Goal: Task Accomplishment & Management: Complete application form

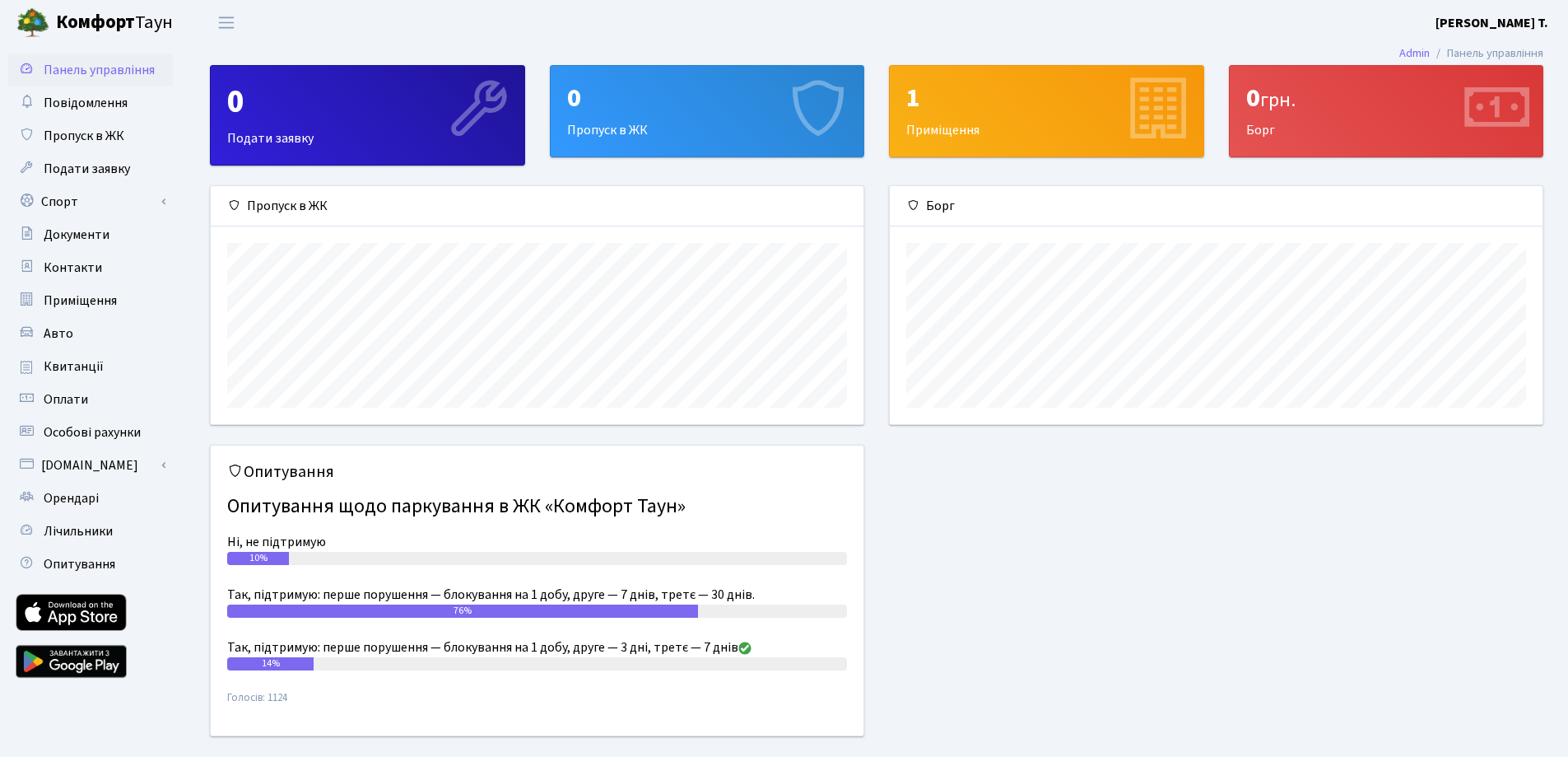
scroll to position [238, 653]
click at [51, 332] on span "Авто" at bounding box center [58, 334] width 30 height 18
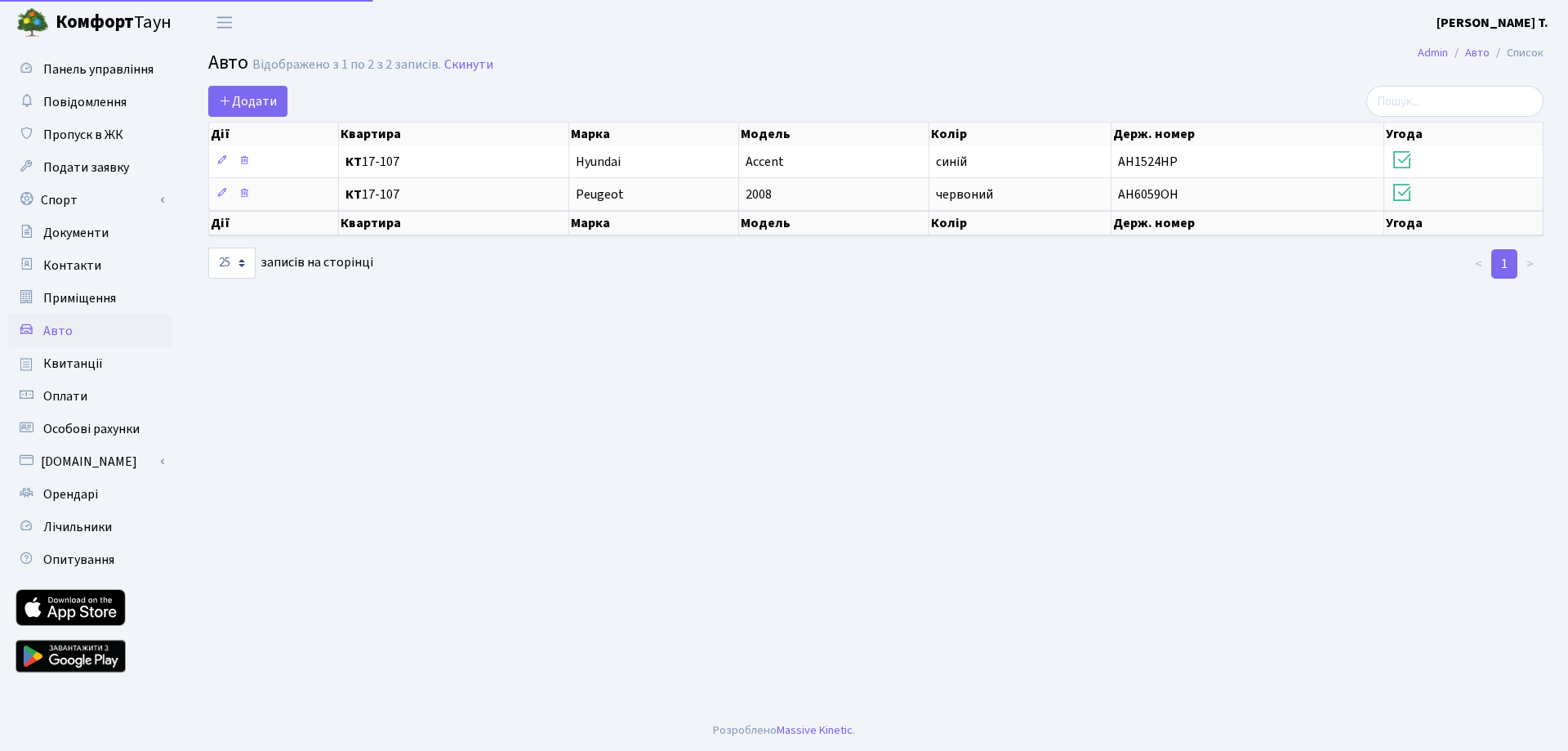
select select "25"
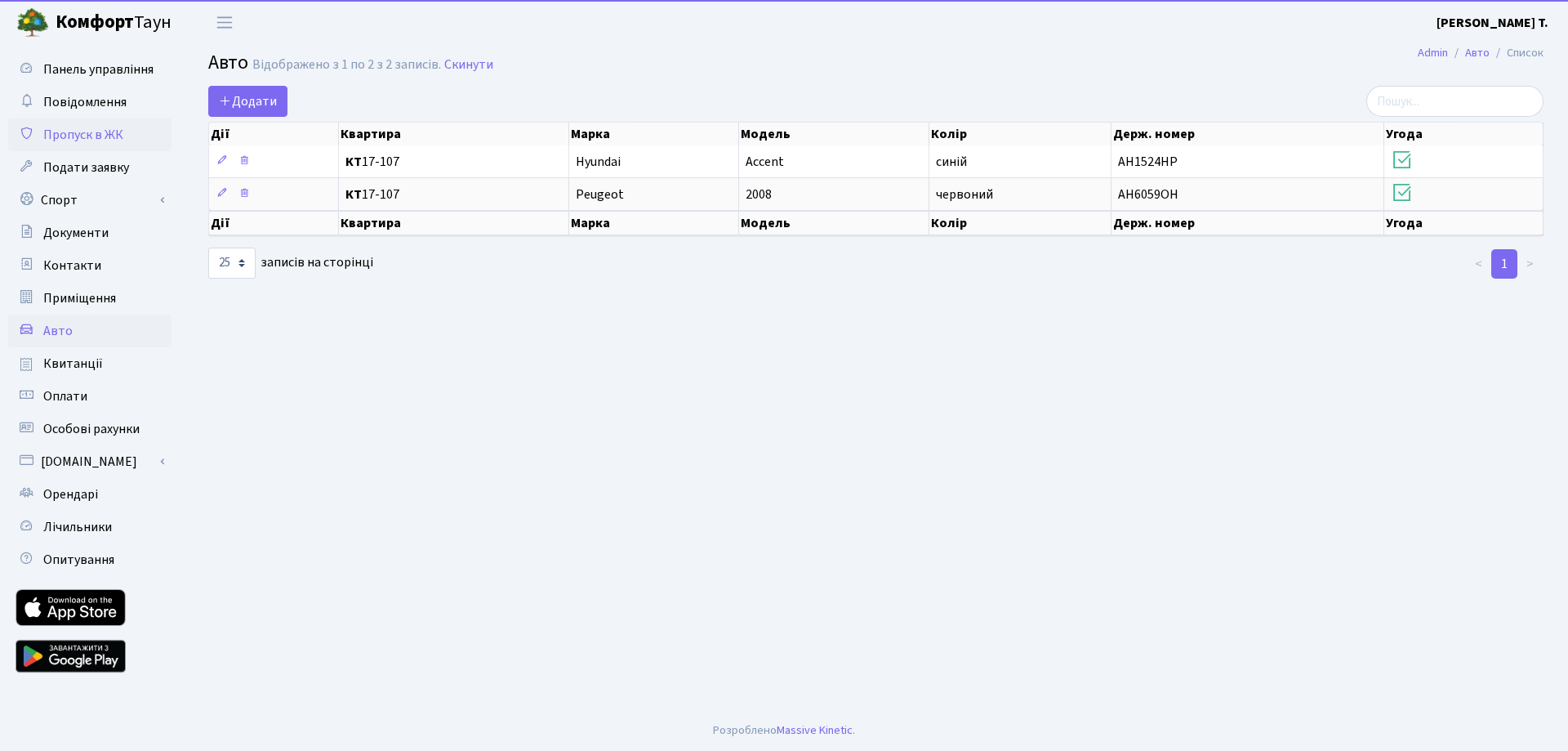
click at [94, 139] on span "Пропуск в ЖК" at bounding box center [83, 134] width 80 height 18
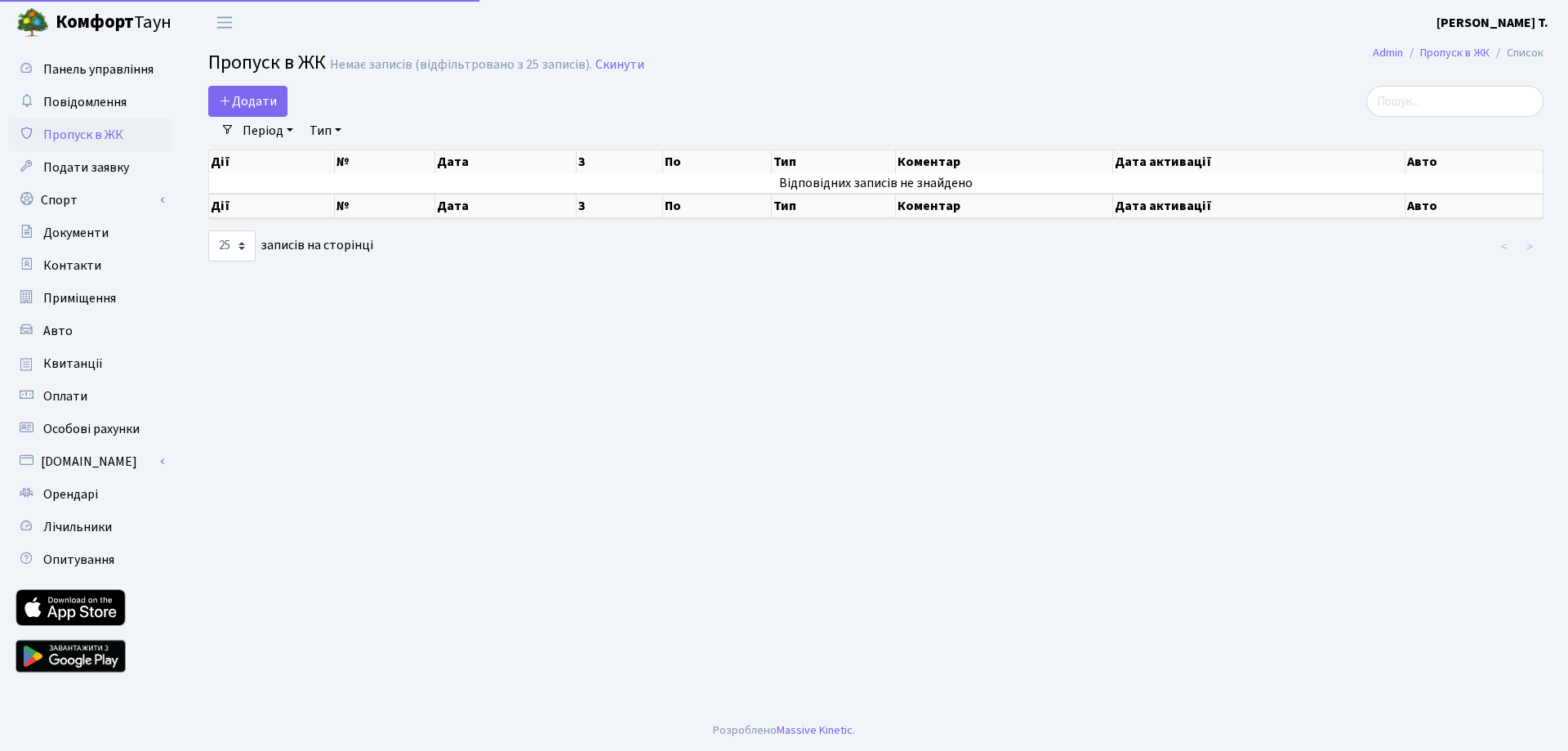
select select "25"
click at [267, 97] on span "Додати" at bounding box center [248, 101] width 58 height 18
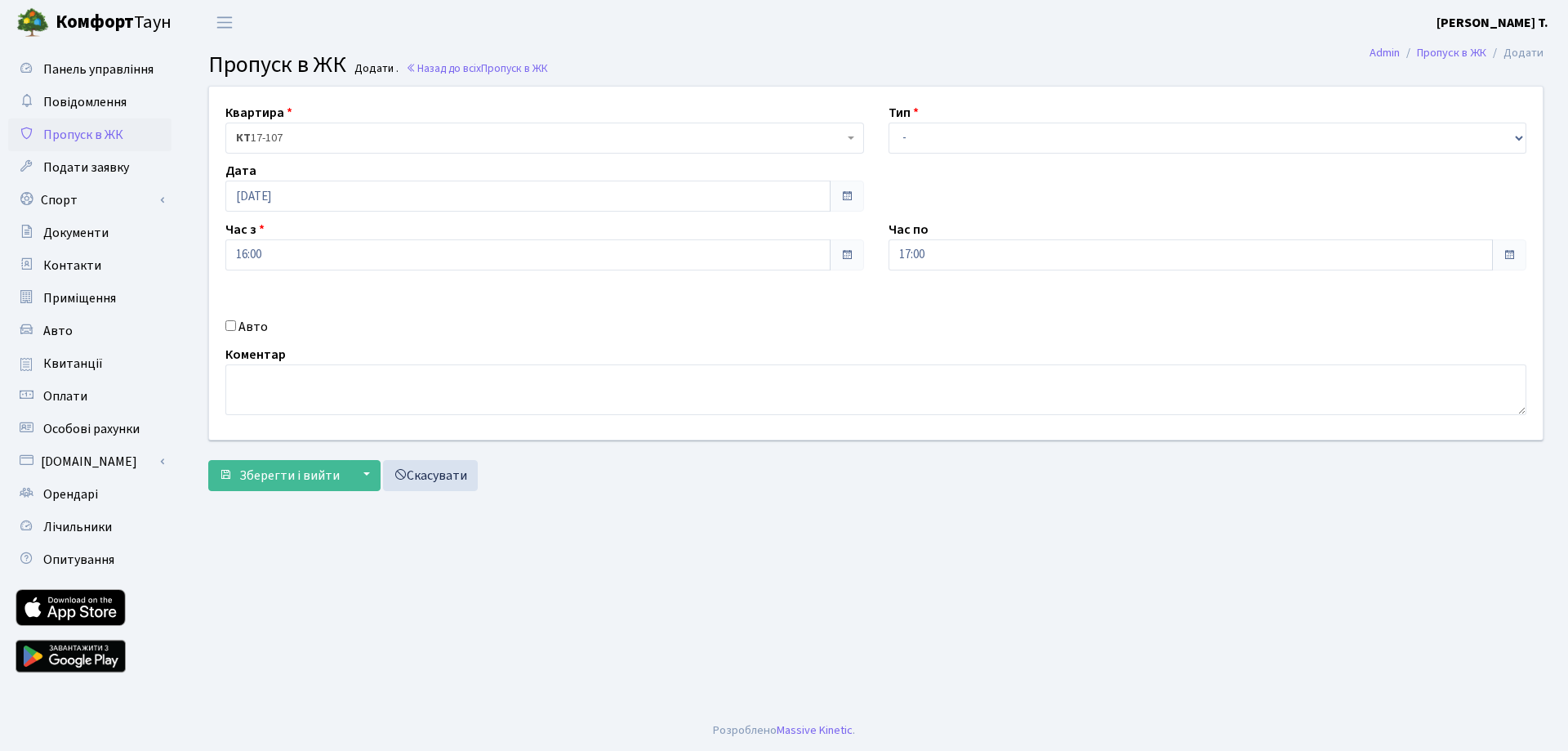
click at [254, 323] on label "Авто" at bounding box center [253, 327] width 29 height 20
click at [236, 323] on input "Авто" at bounding box center [230, 326] width 10 height 10
checkbox input "true"
click at [1075, 298] on input "text" at bounding box center [1208, 313] width 639 height 31
click at [1068, 310] on input "text" at bounding box center [1208, 313] width 639 height 31
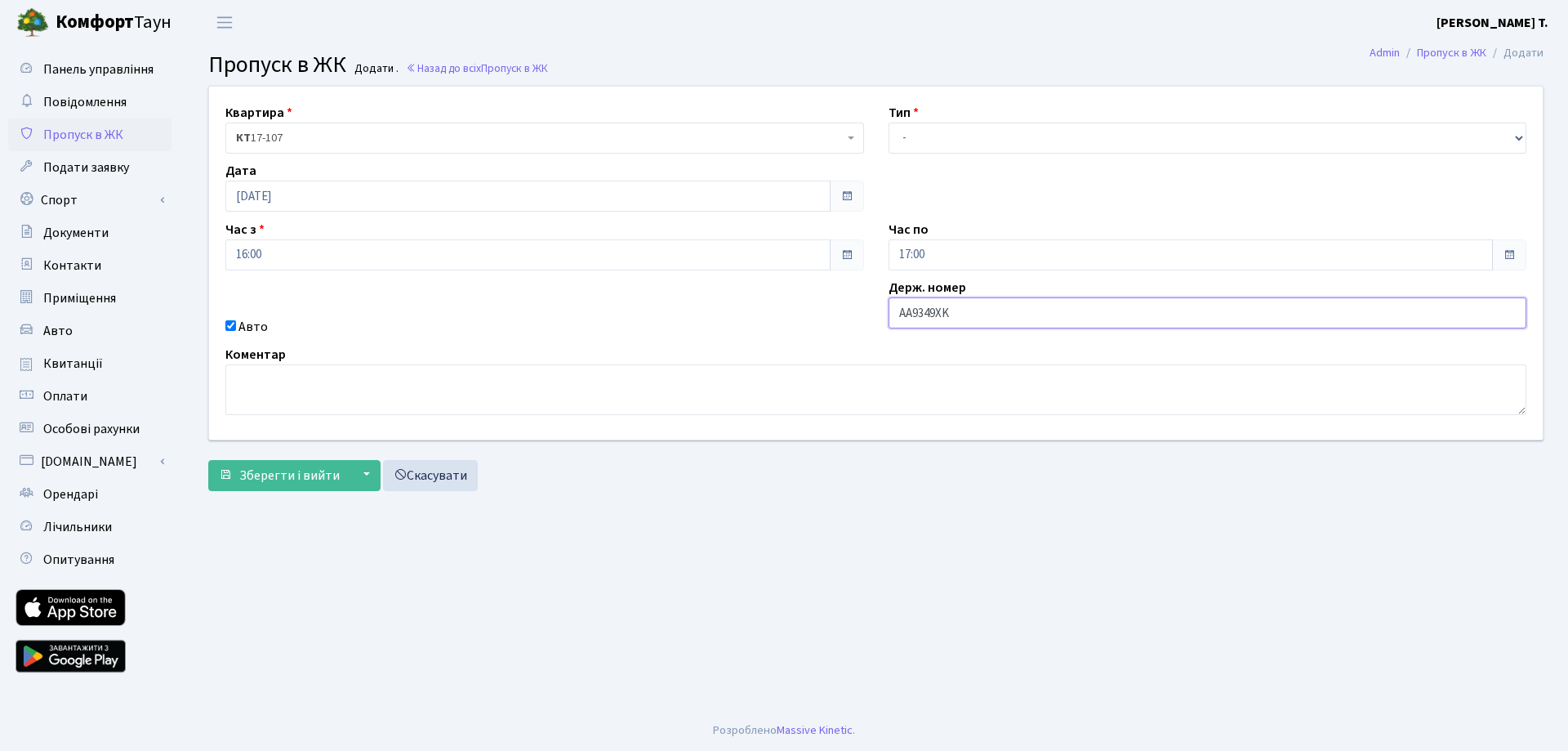
type input "AA9349XK"
click at [976, 141] on select "- Доставка Таксі Гості Сервіс" at bounding box center [1208, 138] width 639 height 31
select select "1"
click at [888, 122] on select "- Доставка Таксі Гості Сервіс" at bounding box center [1208, 138] width 639 height 31
click at [937, 268] on input "17:00" at bounding box center [1191, 255] width 605 height 31
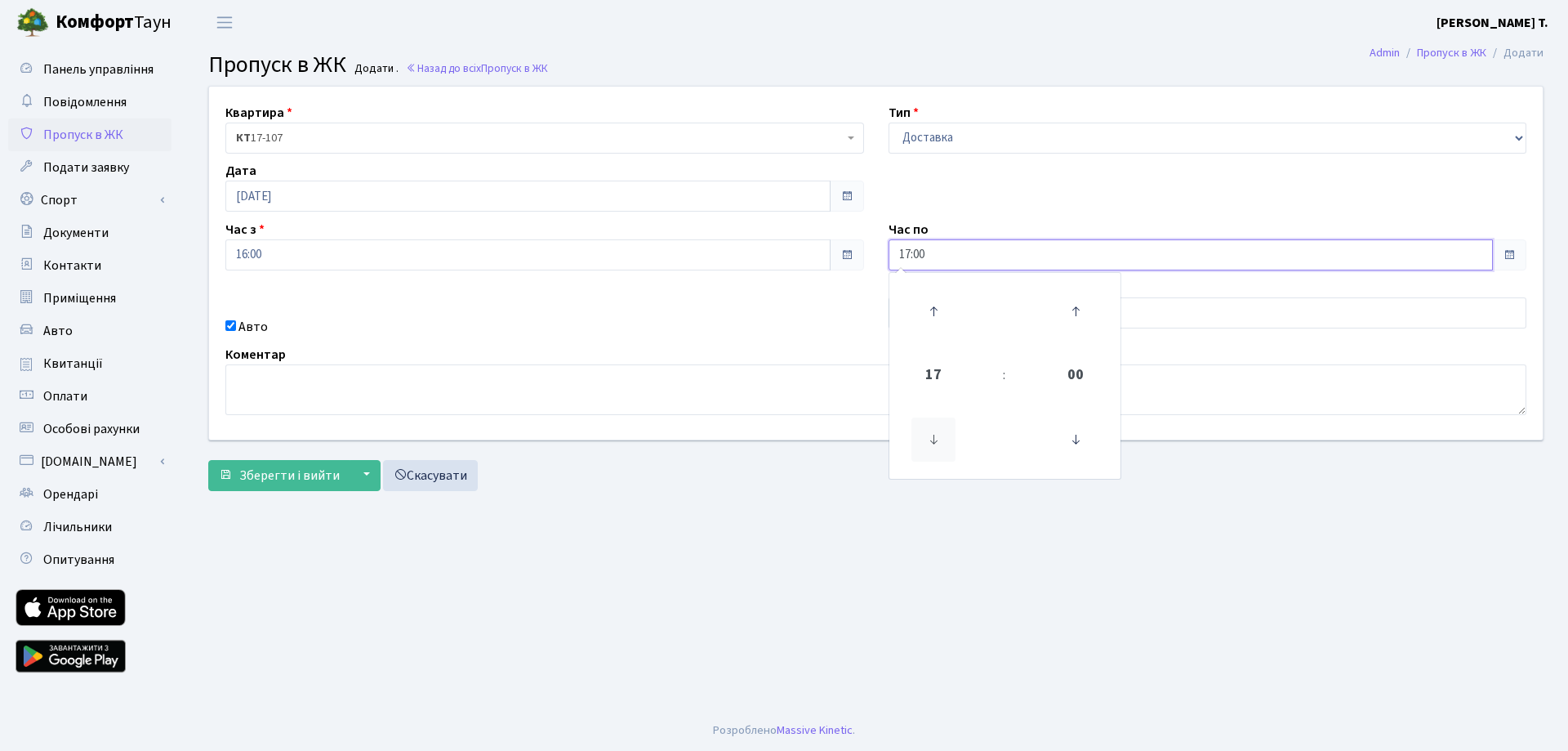
click at [921, 452] on icon at bounding box center [933, 439] width 44 height 44
click at [937, 451] on icon at bounding box center [933, 439] width 44 height 44
click at [928, 296] on icon at bounding box center [933, 311] width 44 height 44
drag, startPoint x: 928, startPoint y: 296, endPoint x: 931, endPoint y: 326, distance: 30.1
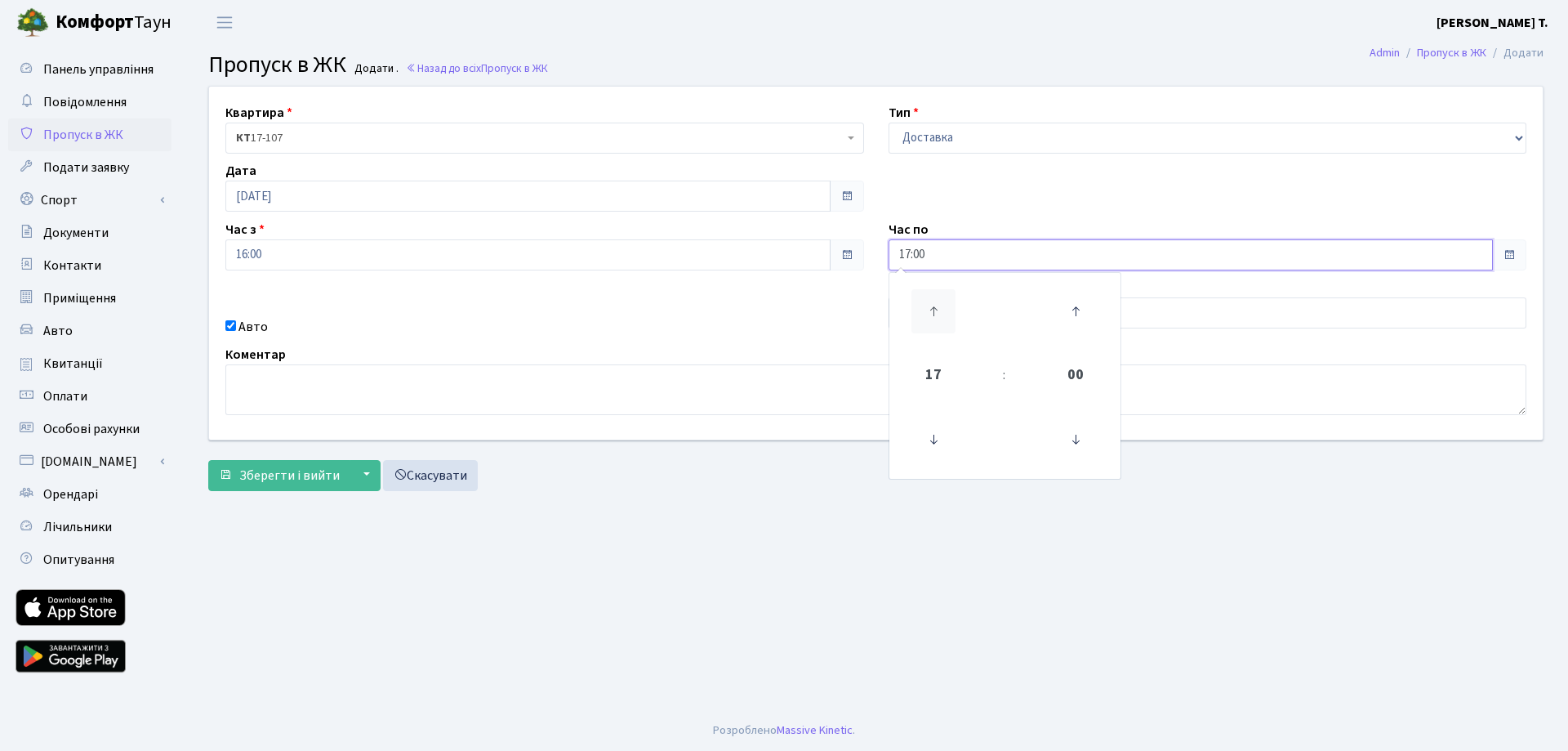
click at [928, 296] on icon at bounding box center [933, 311] width 44 height 44
drag, startPoint x: 930, startPoint y: 319, endPoint x: 934, endPoint y: 328, distance: 9.8
click at [929, 319] on icon at bounding box center [933, 311] width 44 height 44
type input "19:00"
click at [844, 351] on div "Коментар" at bounding box center [875, 379] width 1326 height 70
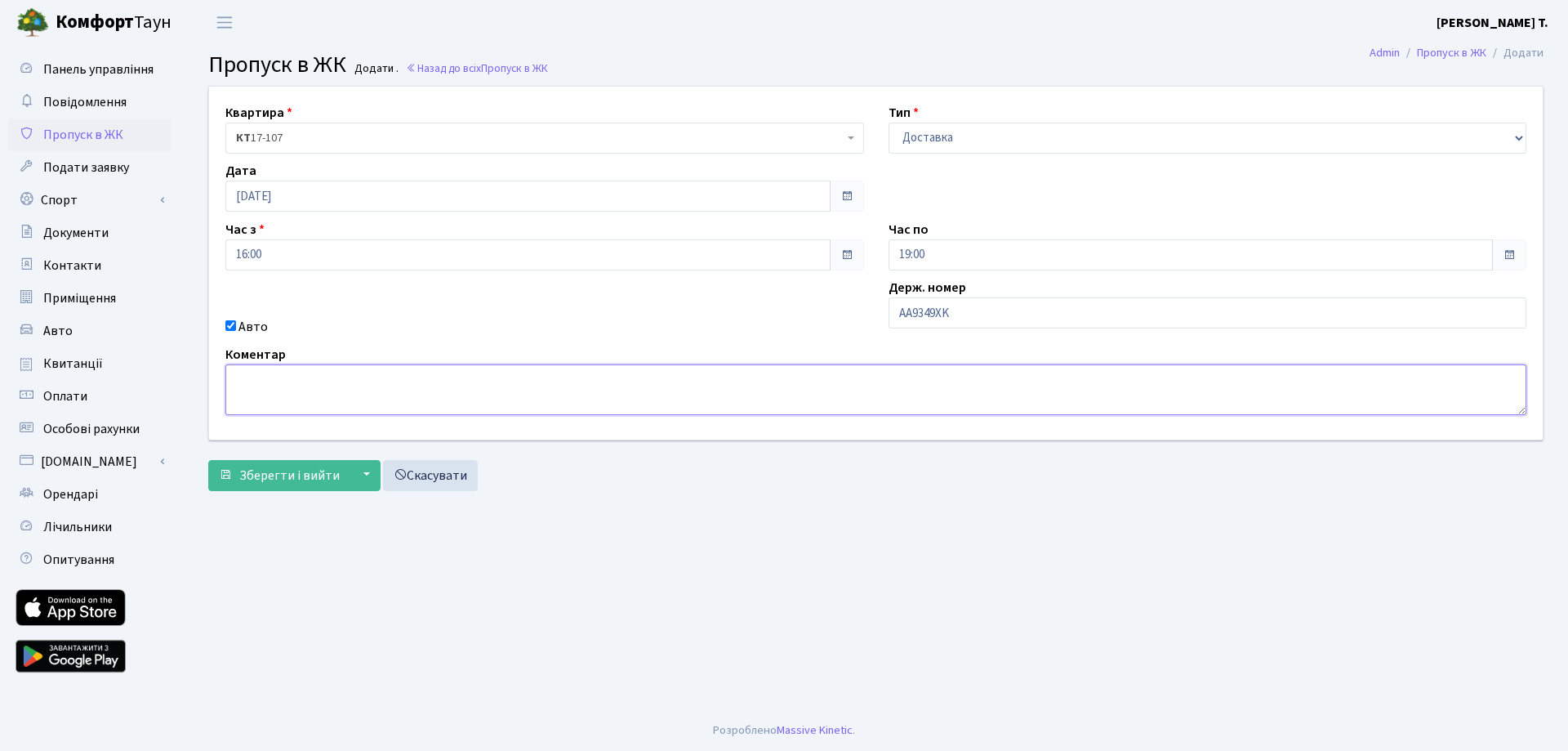
click at [544, 373] on textarea at bounding box center [875, 390] width 1301 height 50
type textarea "Доставка Фокстрот"
click at [293, 481] on span "Зберегти і вийти" at bounding box center [289, 476] width 100 height 18
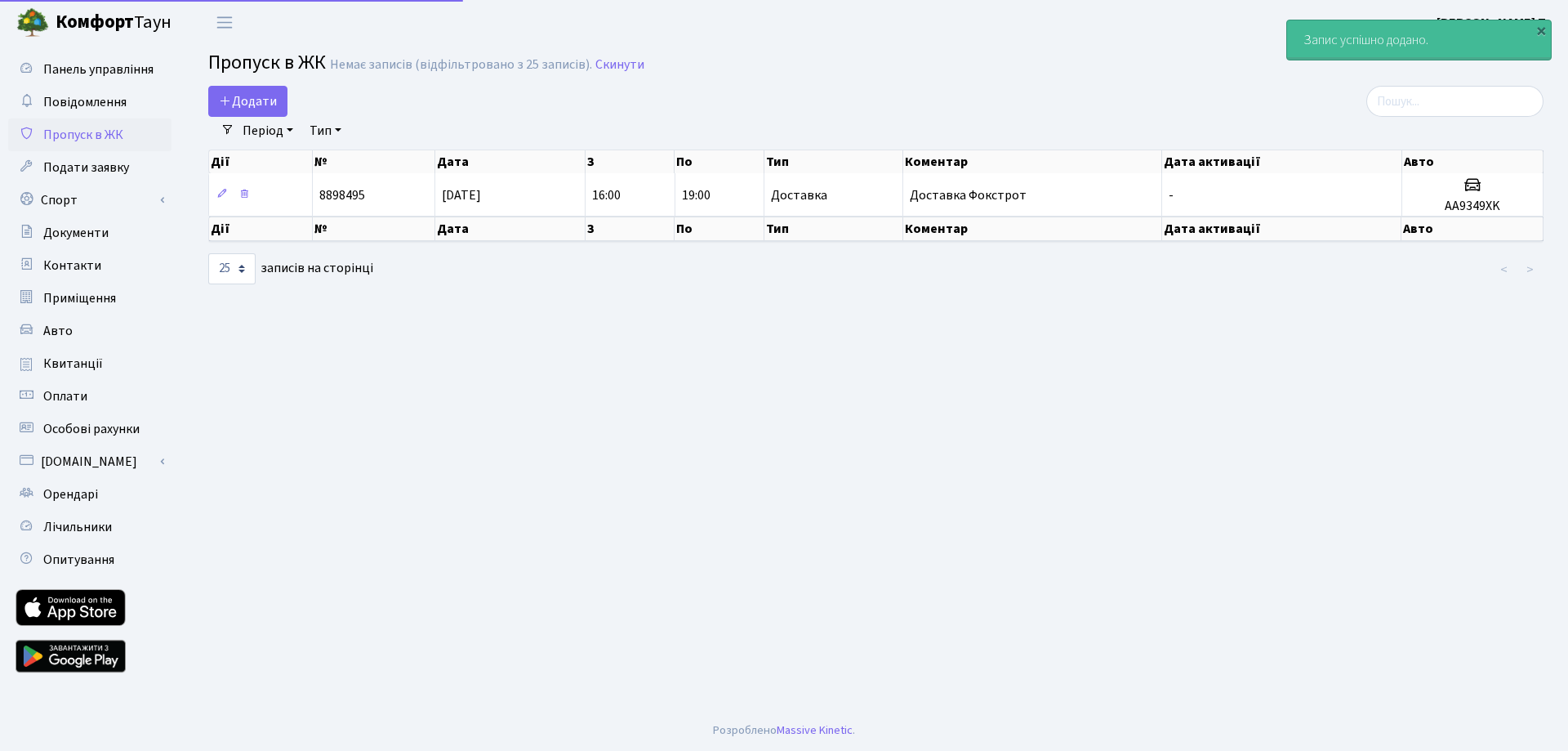
select select "25"
